Goal: Contribute content: Add original content to the website for others to see

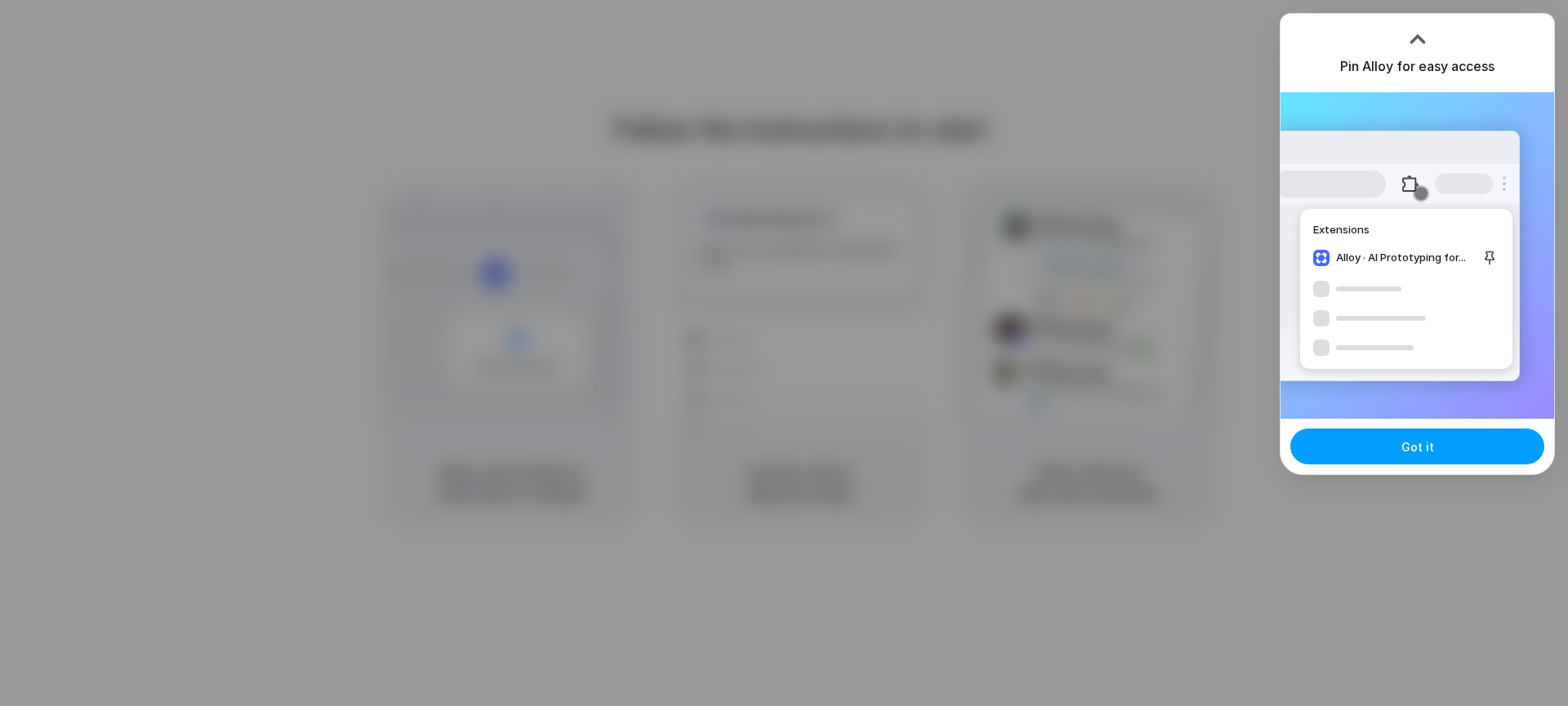
click at [1397, 445] on button "Got it" at bounding box center [1417, 446] width 254 height 36
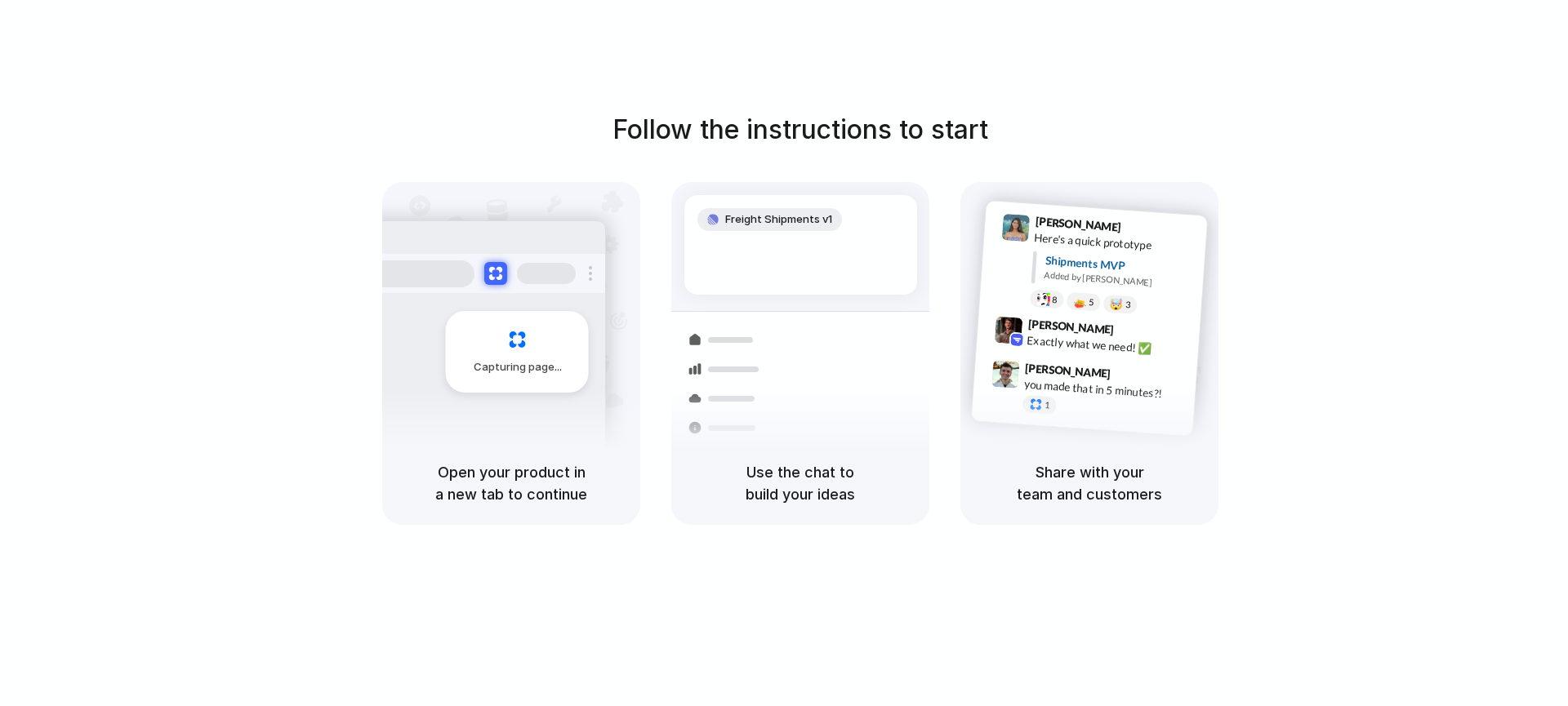
click at [1059, 51] on div "Follow the instructions to start Capturing page Open your product in a new tab …" at bounding box center [800, 369] width 1601 height 739
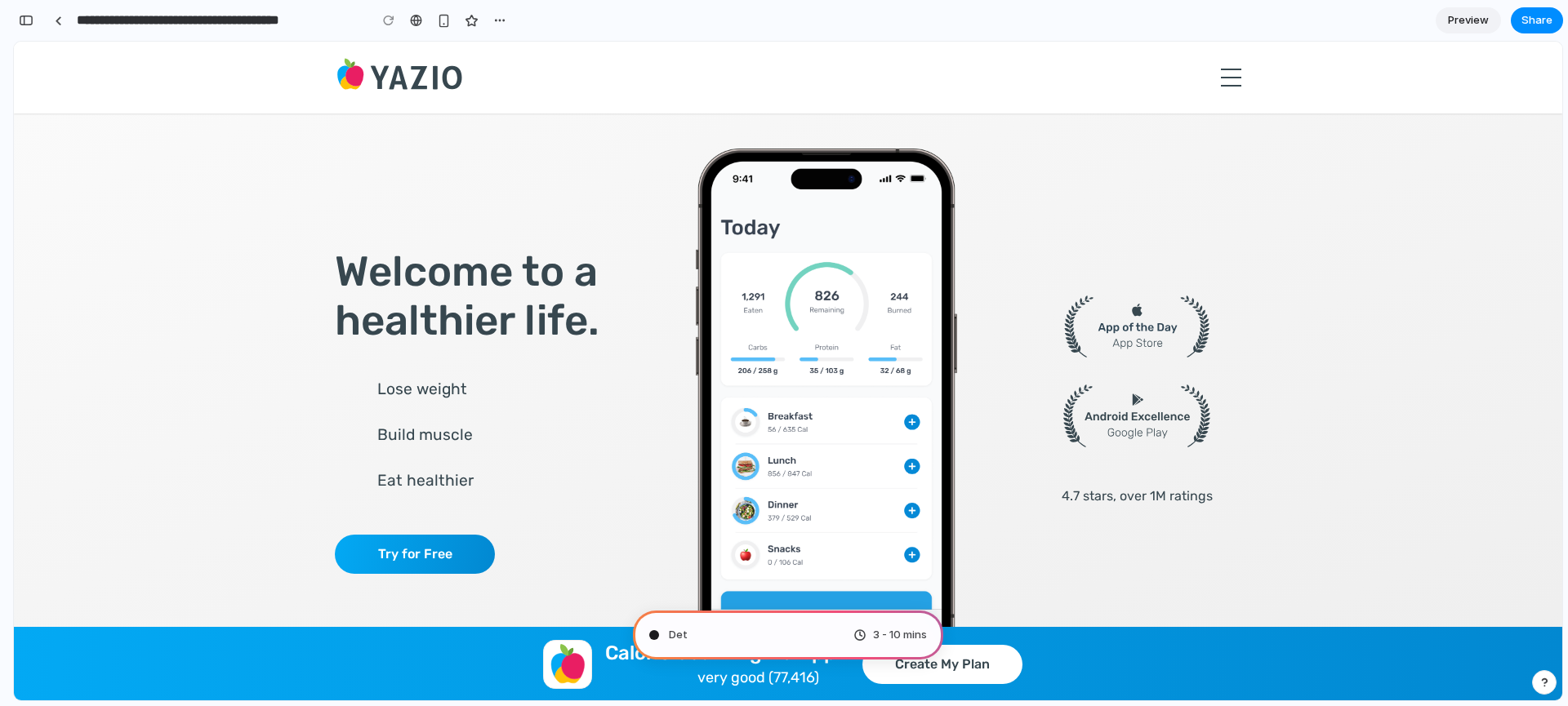
type input "**********"
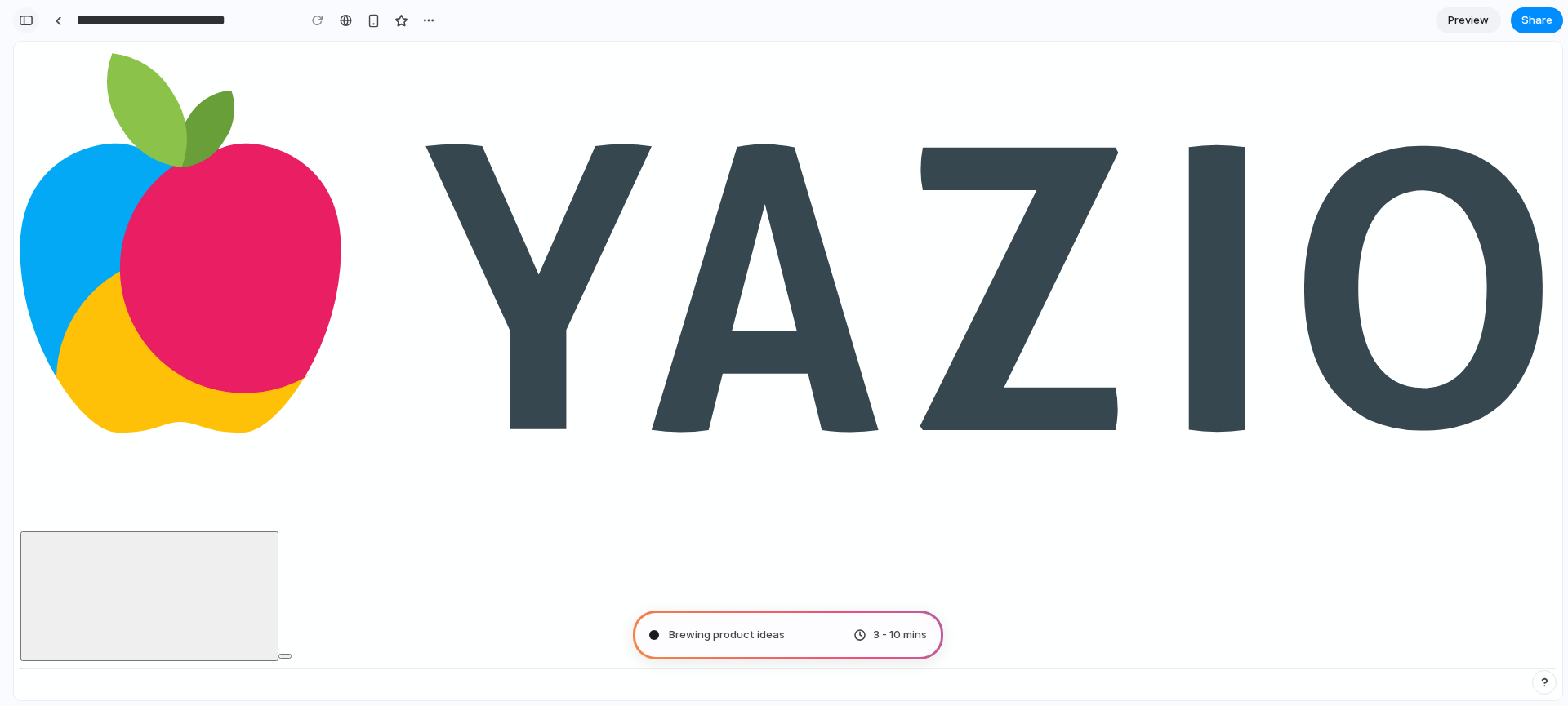
click at [20, 14] on div "button" at bounding box center [25, 20] width 14 height 12
